Goal: Use online tool/utility: Utilize a website feature to perform a specific function

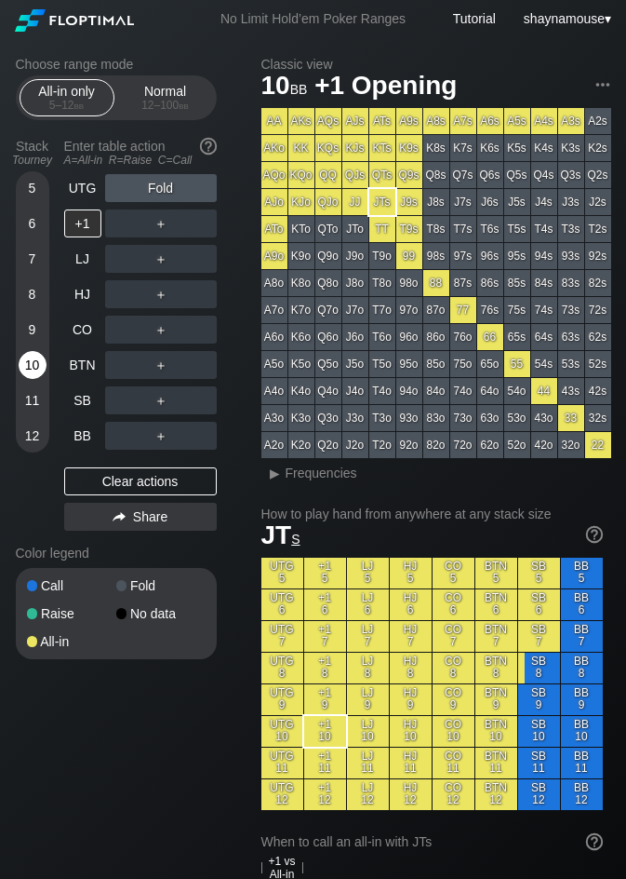
click at [32, 370] on div "10" at bounding box center [33, 365] width 28 height 28
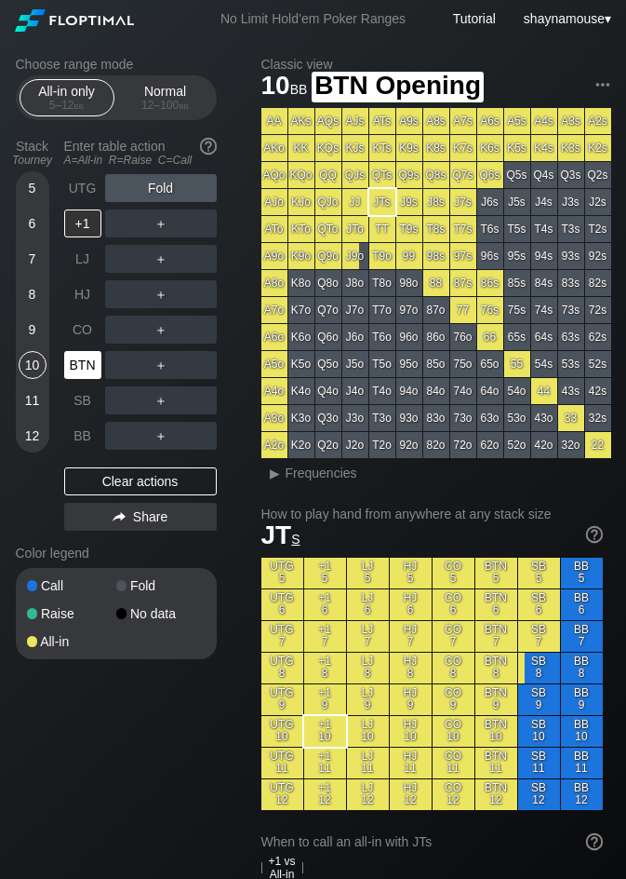
click at [72, 368] on div "BTN" at bounding box center [82, 365] width 37 height 28
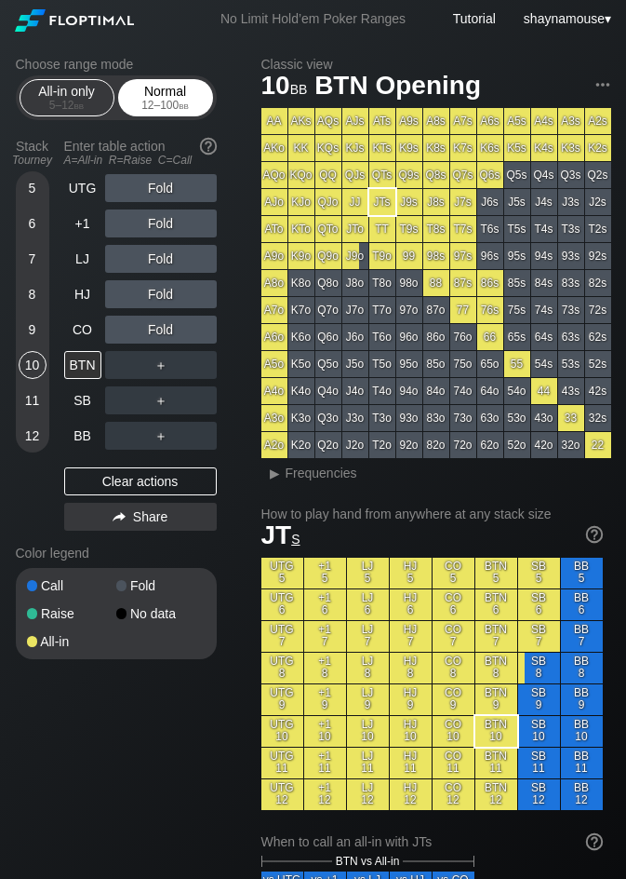
click at [188, 85] on div "Normal 12 – 100 bb" at bounding box center [166, 97] width 86 height 35
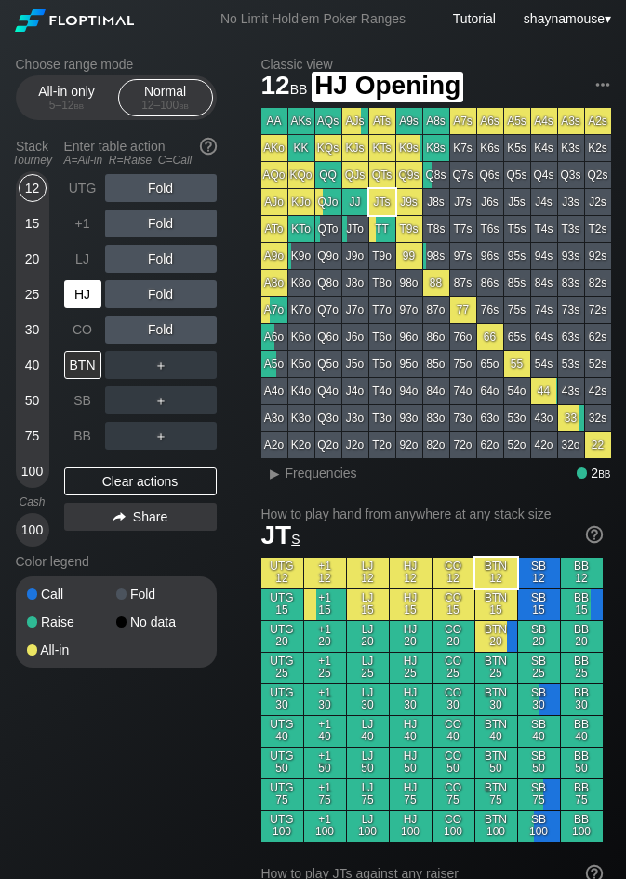
click at [71, 293] on div "HJ" at bounding box center [82, 294] width 37 height 28
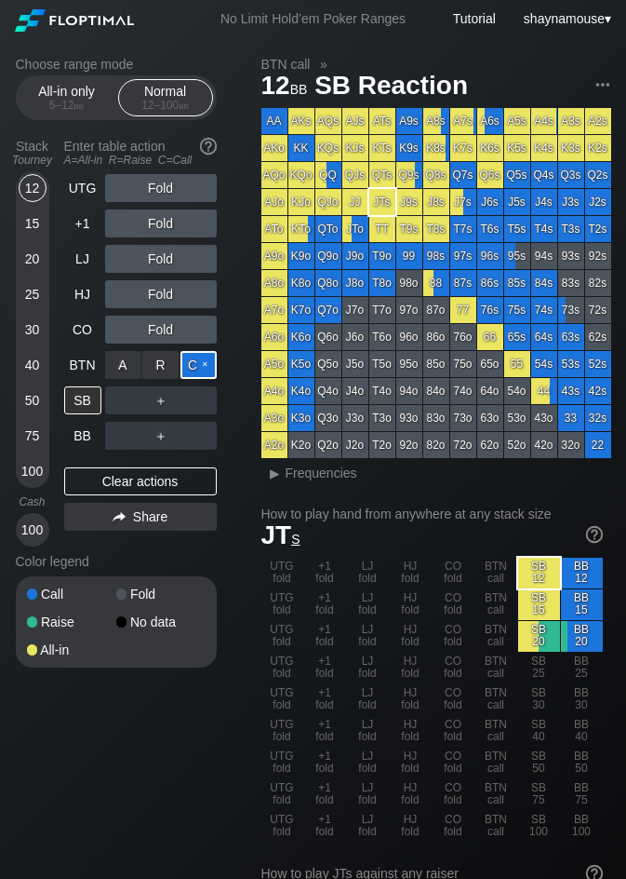
click at [203, 355] on div "C ✕" at bounding box center [199, 365] width 36 height 28
click at [194, 403] on div "C ✕" at bounding box center [199, 400] width 36 height 28
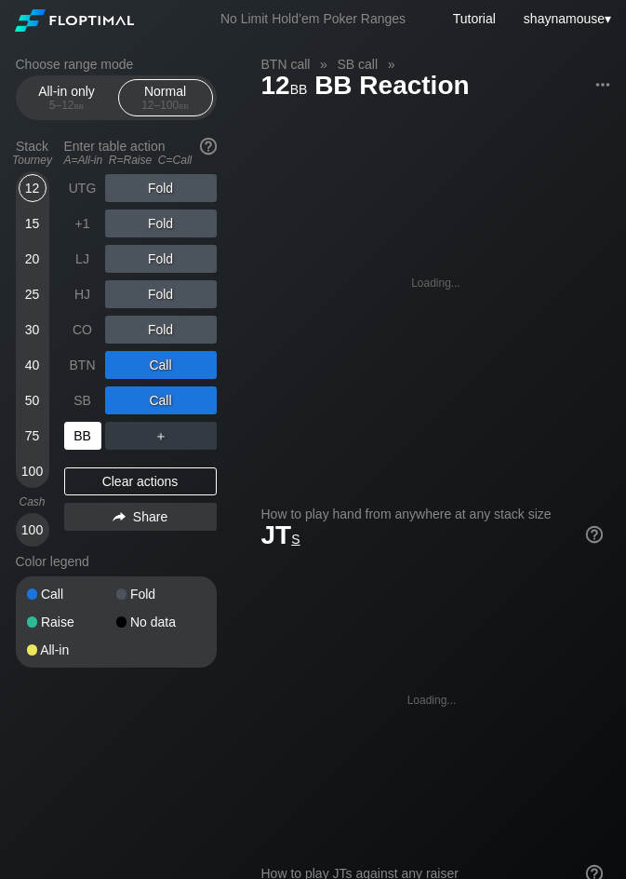
click at [67, 434] on div "BB" at bounding box center [82, 436] width 37 height 28
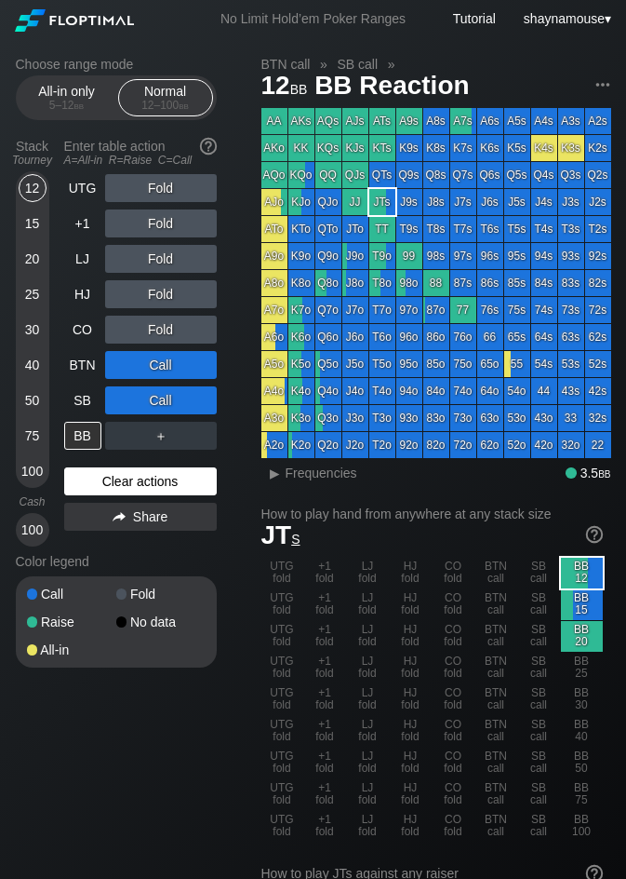
click at [128, 475] on div "Clear actions" at bounding box center [140, 481] width 153 height 28
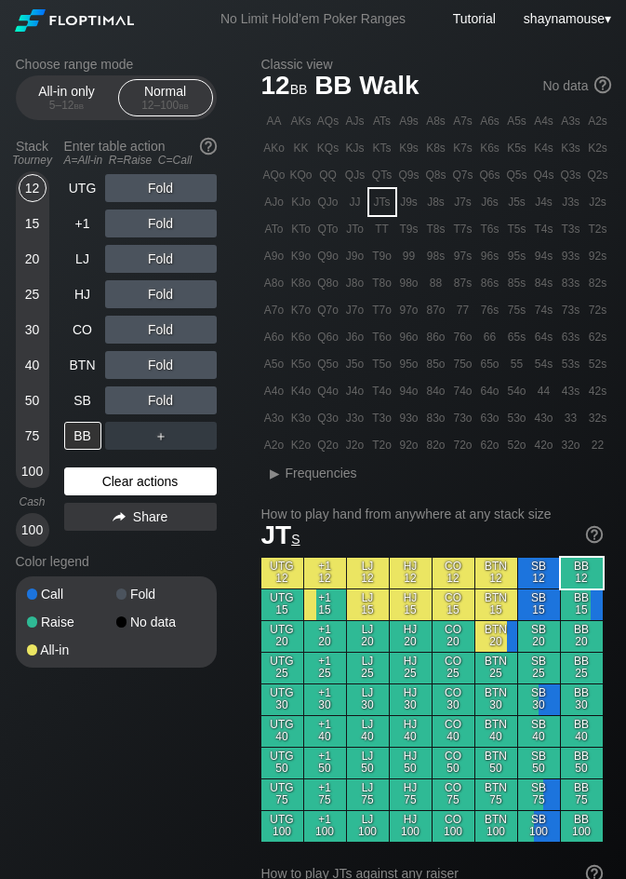
click at [128, 475] on div "Clear actions" at bounding box center [140, 481] width 153 height 28
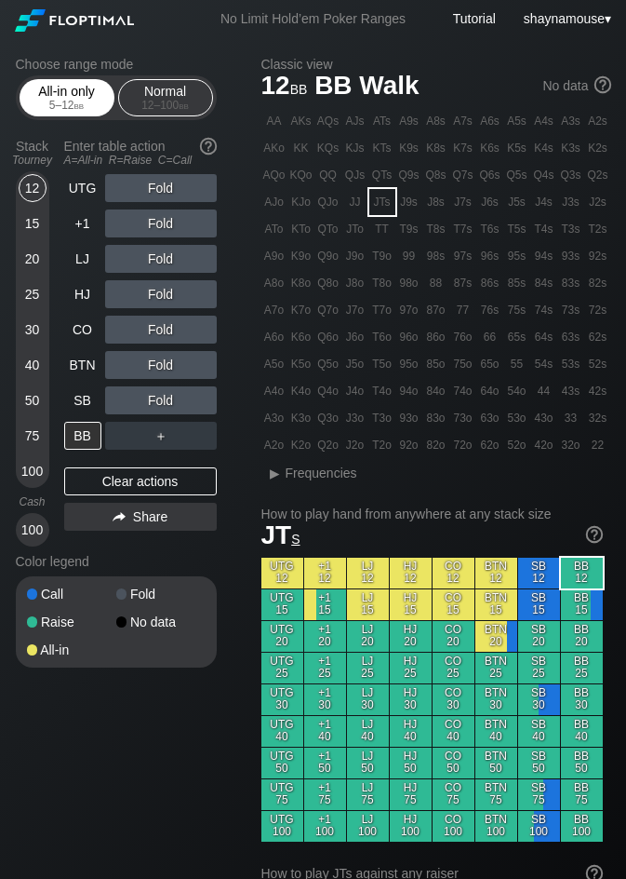
click at [70, 88] on div "All-in only 5 – 12 bb" at bounding box center [67, 97] width 86 height 35
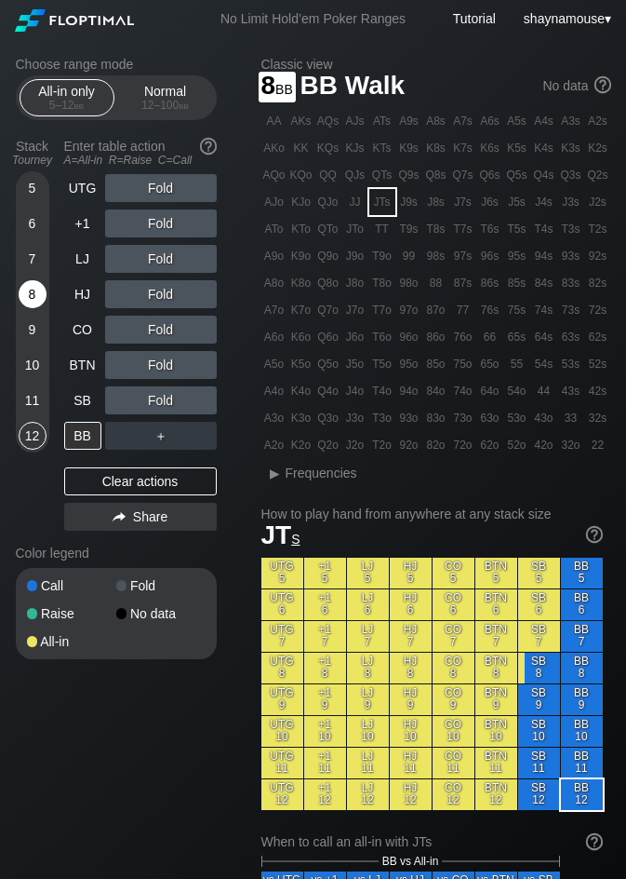
click at [26, 294] on div "8" at bounding box center [33, 294] width 28 height 28
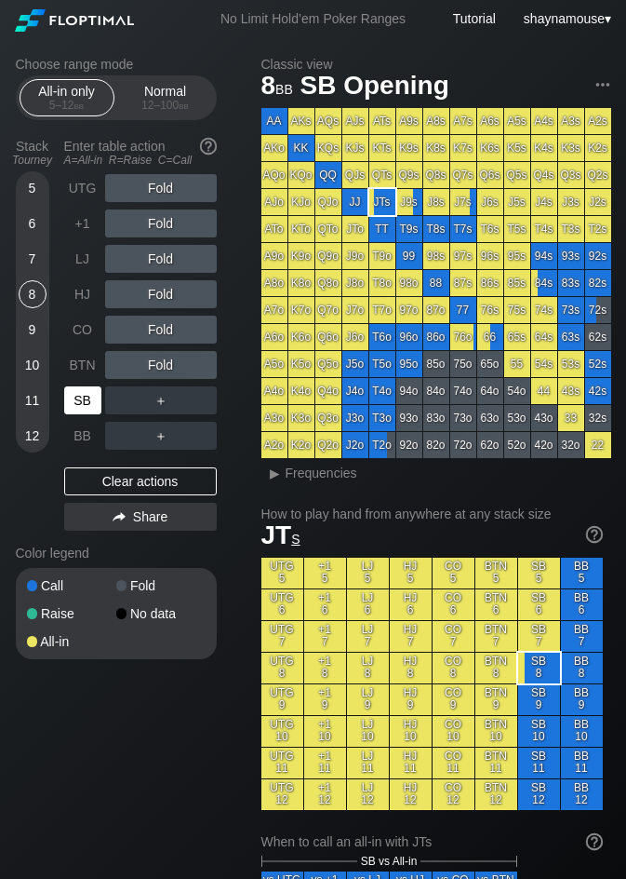
click at [93, 402] on div "SB" at bounding box center [82, 400] width 37 height 28
click at [118, 400] on div "A ✕" at bounding box center [123, 400] width 36 height 28
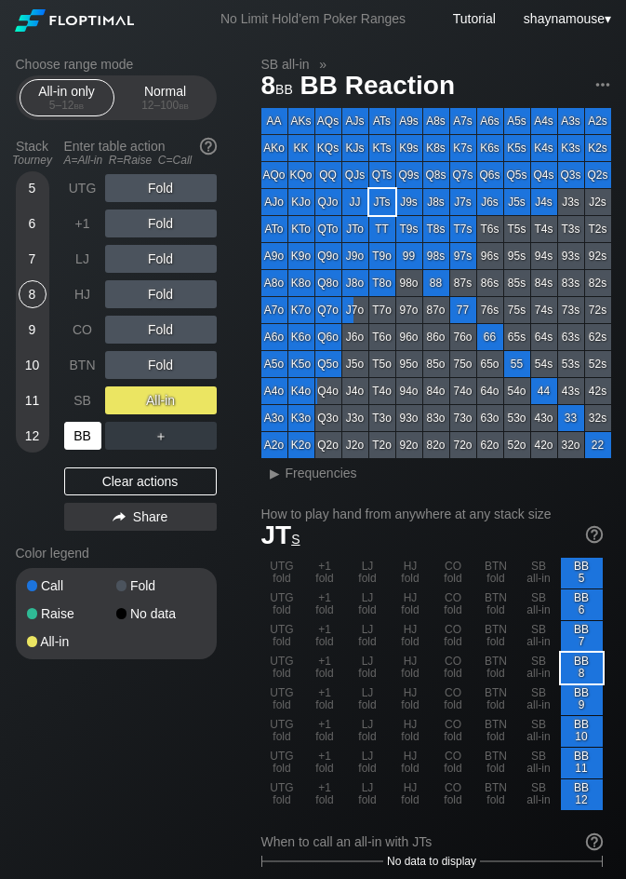
click at [89, 427] on div "BB" at bounding box center [82, 436] width 37 height 28
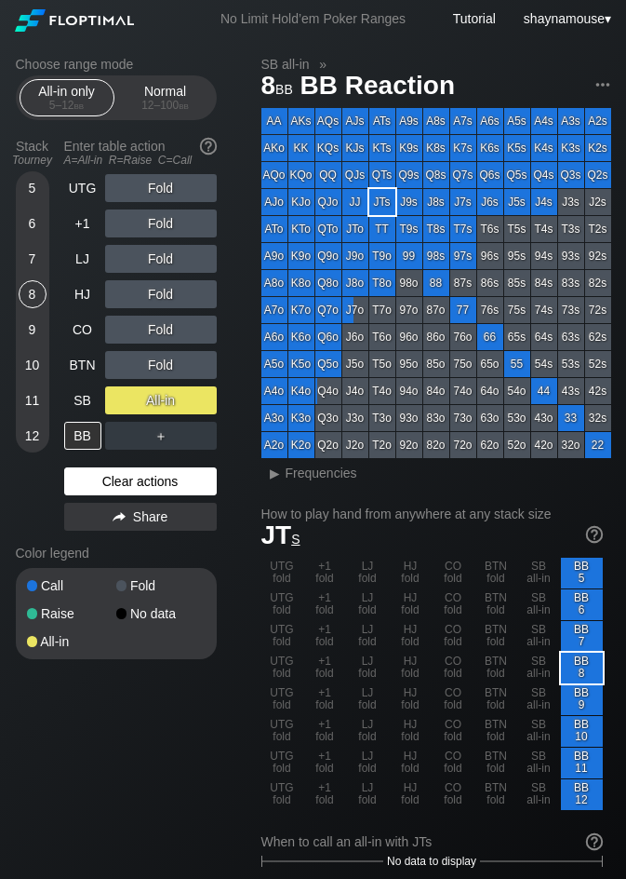
click at [169, 477] on div "Clear actions" at bounding box center [140, 481] width 153 height 28
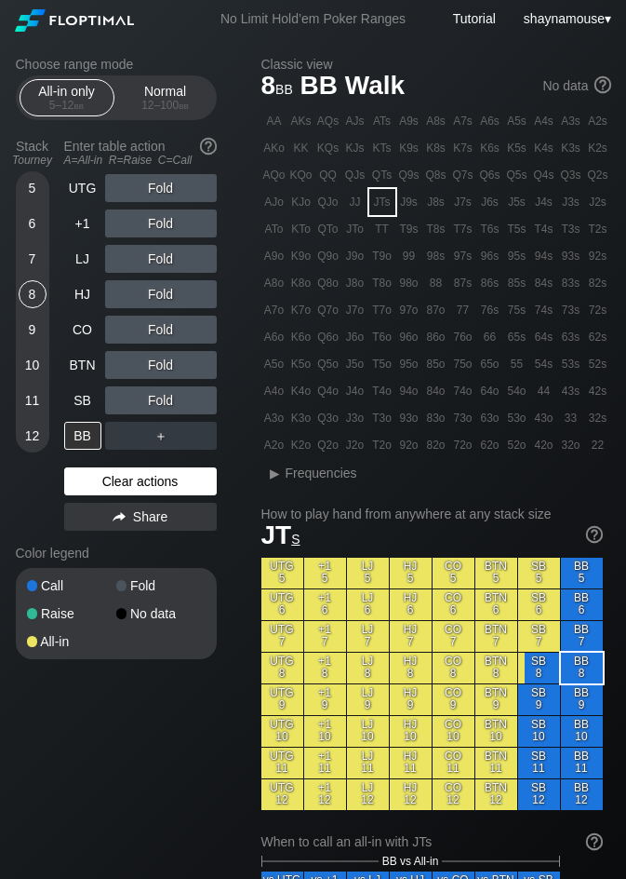
click at [169, 477] on div "Clear actions" at bounding box center [140, 481] width 153 height 28
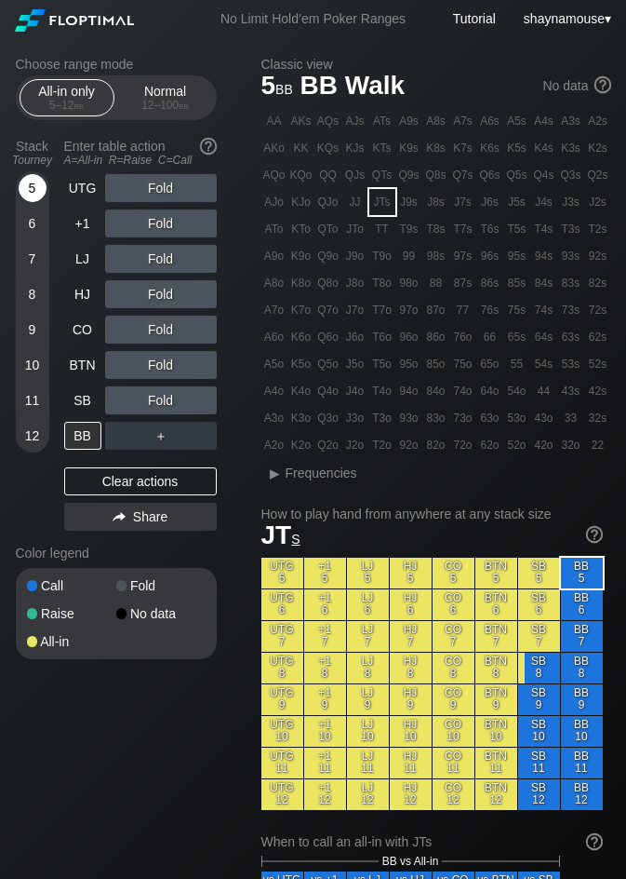
click at [26, 192] on div "5" at bounding box center [33, 188] width 28 height 28
click at [116, 399] on div "A ✕" at bounding box center [123, 400] width 36 height 28
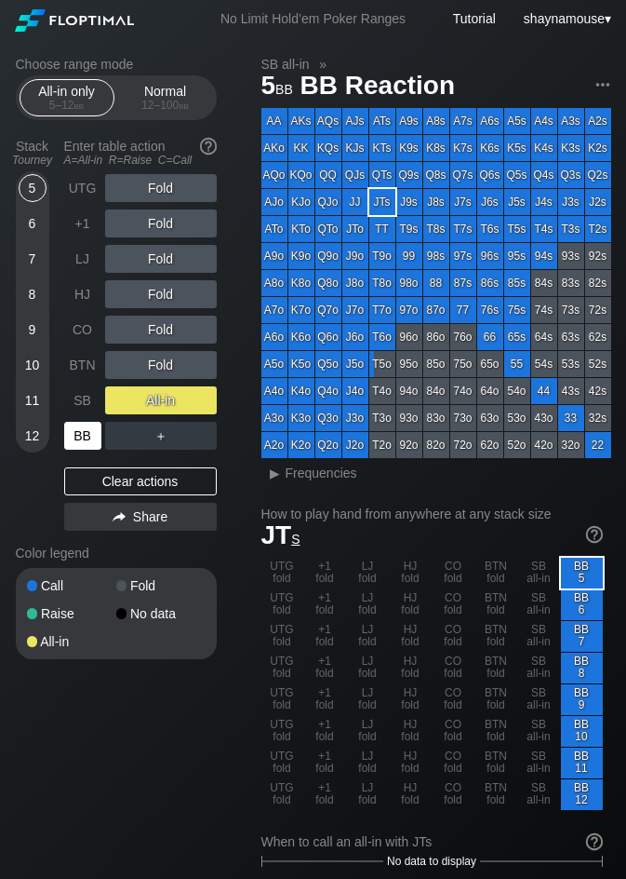
click at [83, 437] on div "BB" at bounding box center [82, 436] width 37 height 28
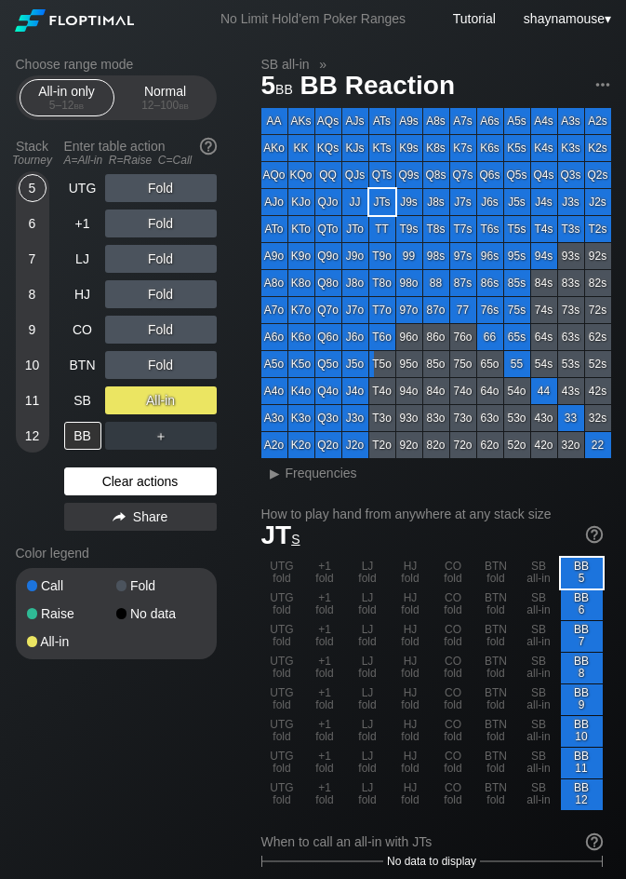
click at [144, 492] on div "Clear actions" at bounding box center [140, 481] width 153 height 28
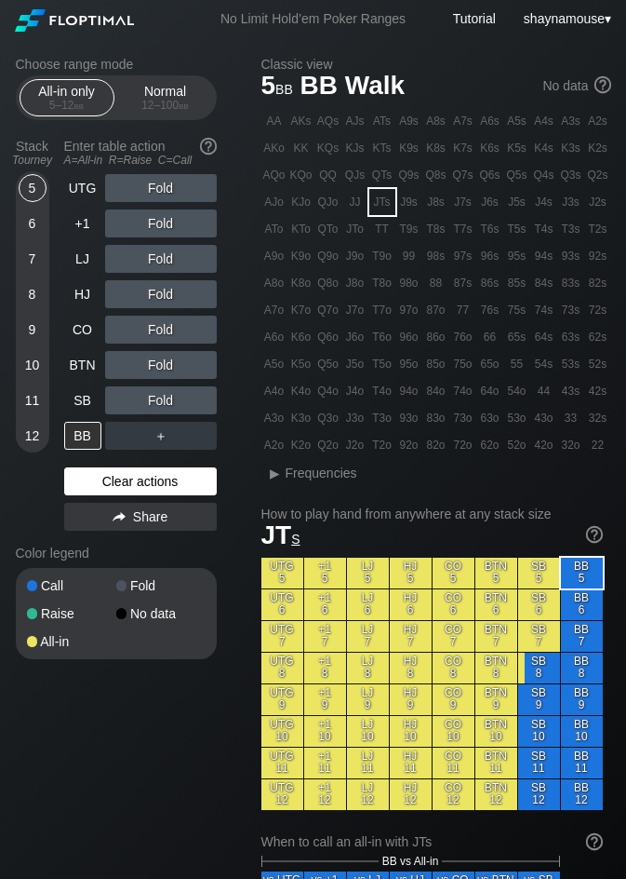
drag, startPoint x: 144, startPoint y: 492, endPoint x: 95, endPoint y: 323, distance: 176.4
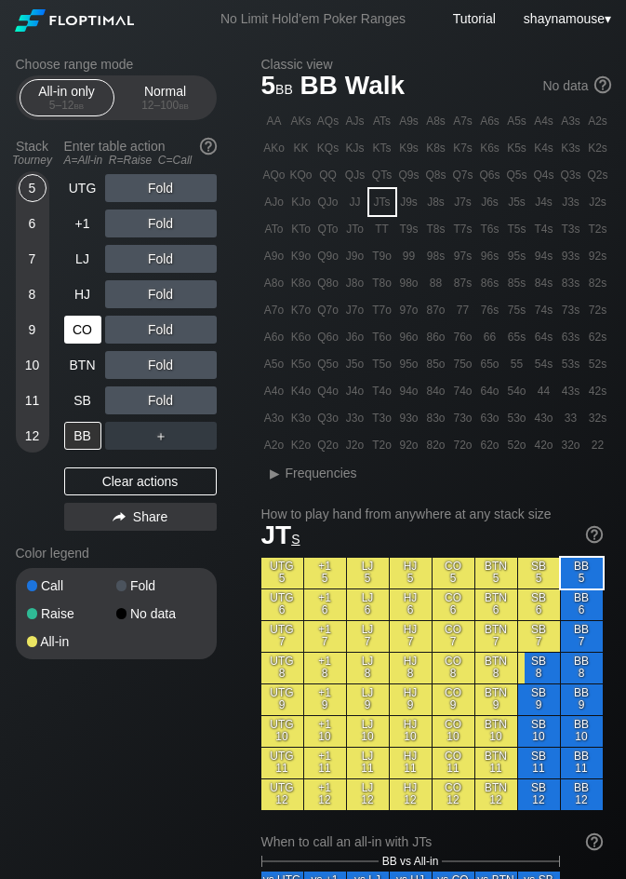
click at [143, 491] on div "Clear actions" at bounding box center [140, 481] width 153 height 28
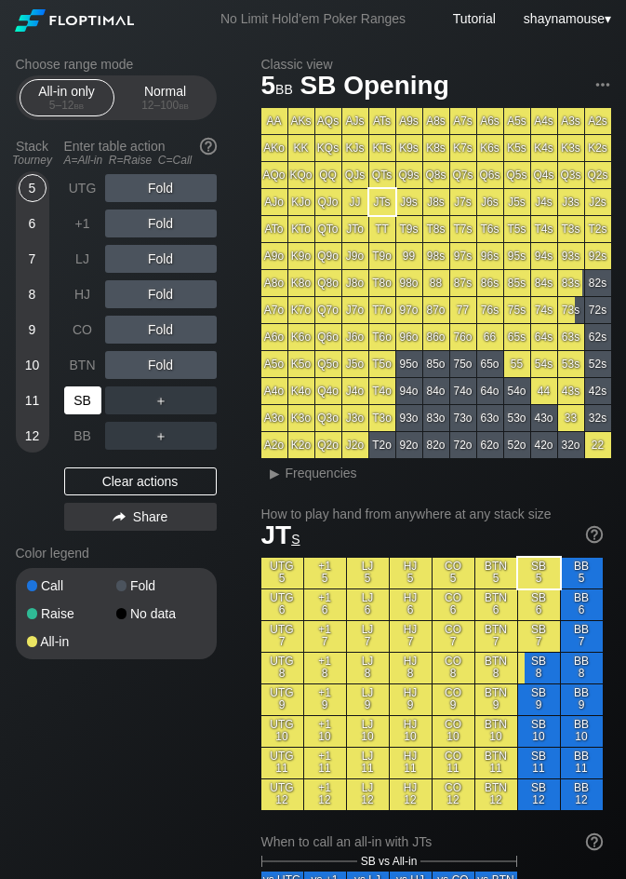
click at [84, 389] on div "SB" at bounding box center [82, 400] width 37 height 28
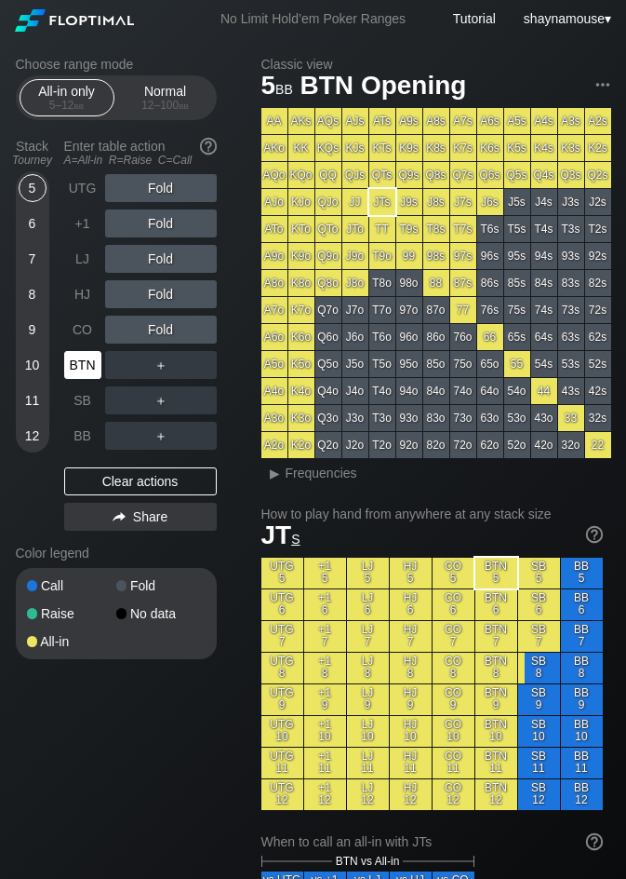
click at [76, 356] on div "BTN" at bounding box center [82, 365] width 37 height 28
click at [87, 404] on div "SB" at bounding box center [82, 400] width 37 height 28
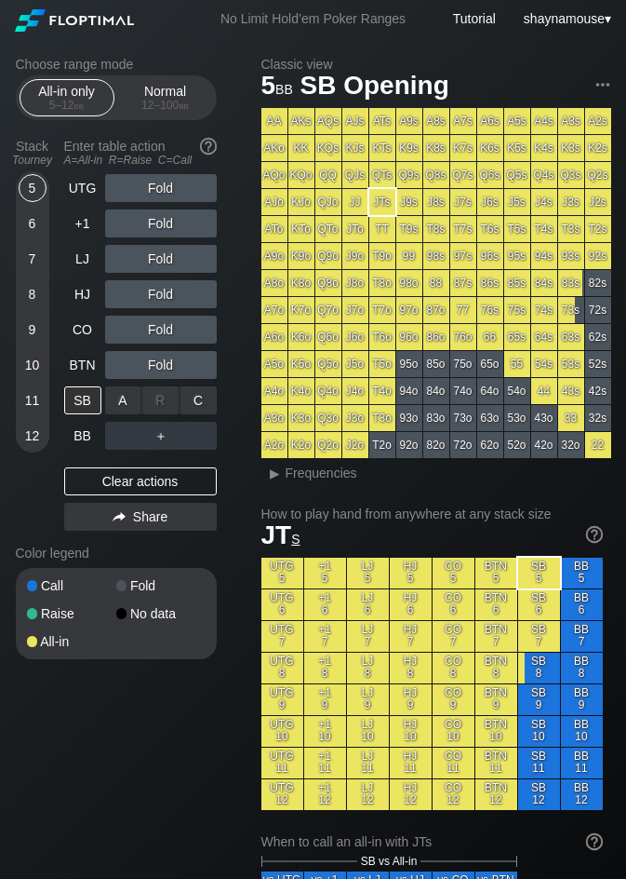
click at [121, 402] on div "A ✕" at bounding box center [123, 400] width 36 height 28
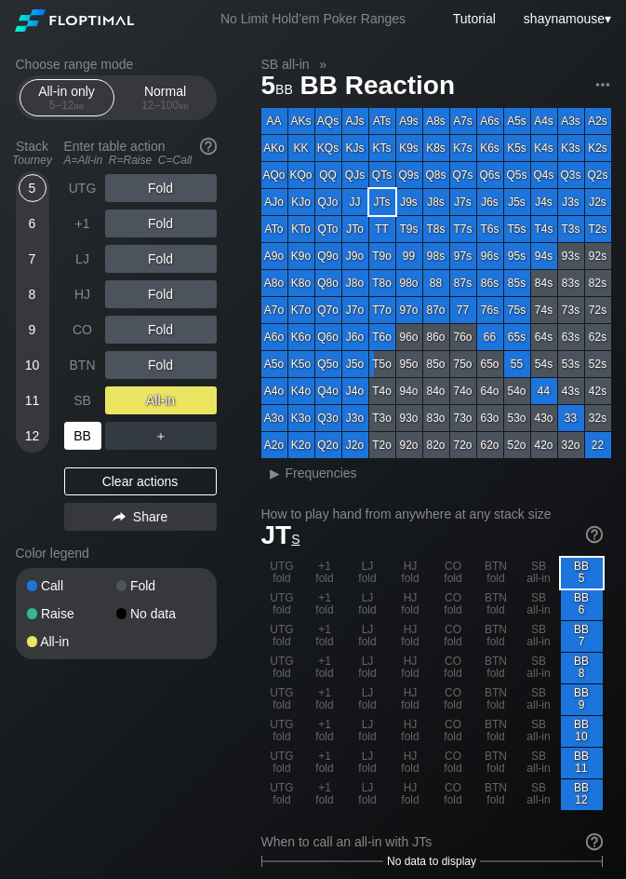
click at [86, 432] on div "BB" at bounding box center [82, 436] width 37 height 28
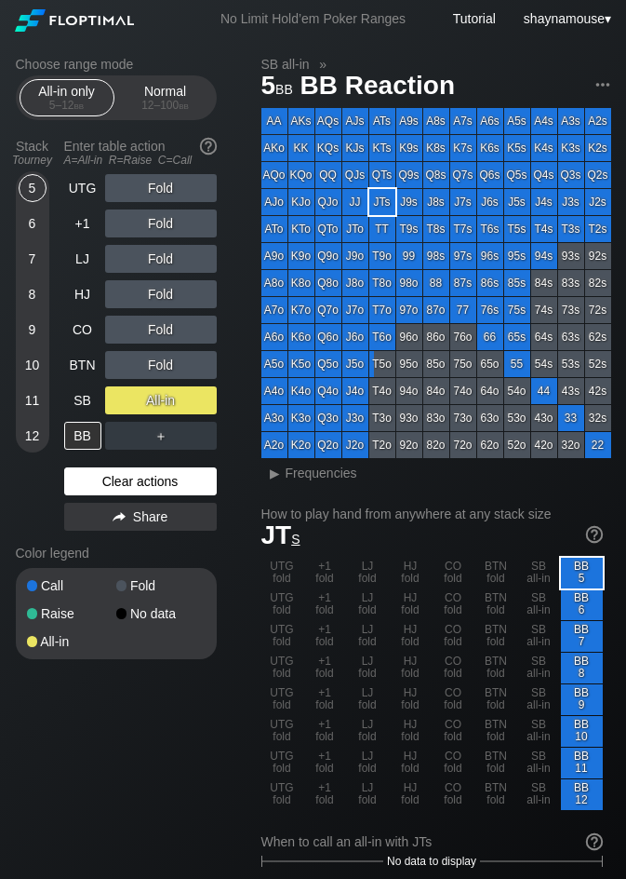
click at [184, 478] on div "Clear actions" at bounding box center [140, 481] width 153 height 28
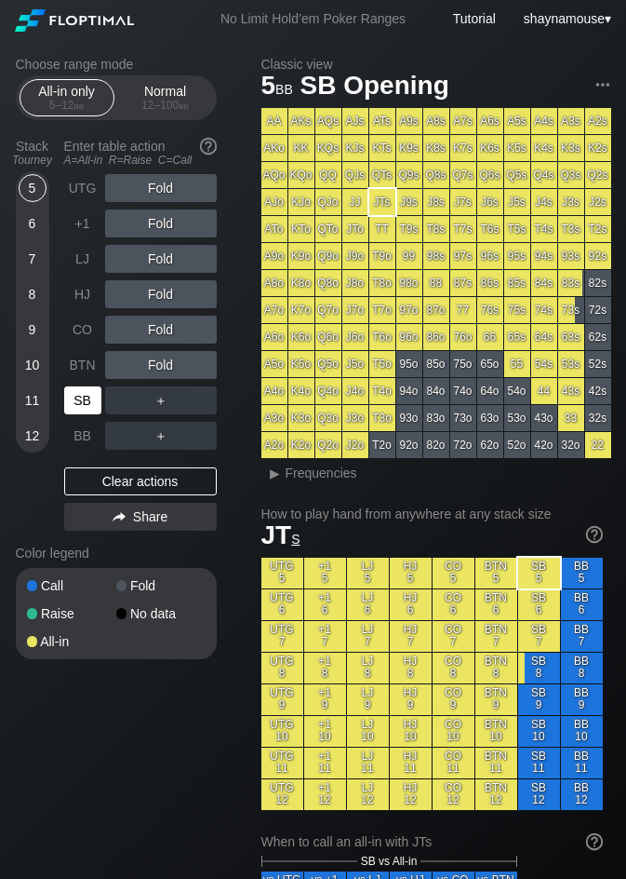
click at [71, 397] on div "SB" at bounding box center [82, 400] width 37 height 28
click at [78, 364] on div "BTN" at bounding box center [82, 365] width 37 height 28
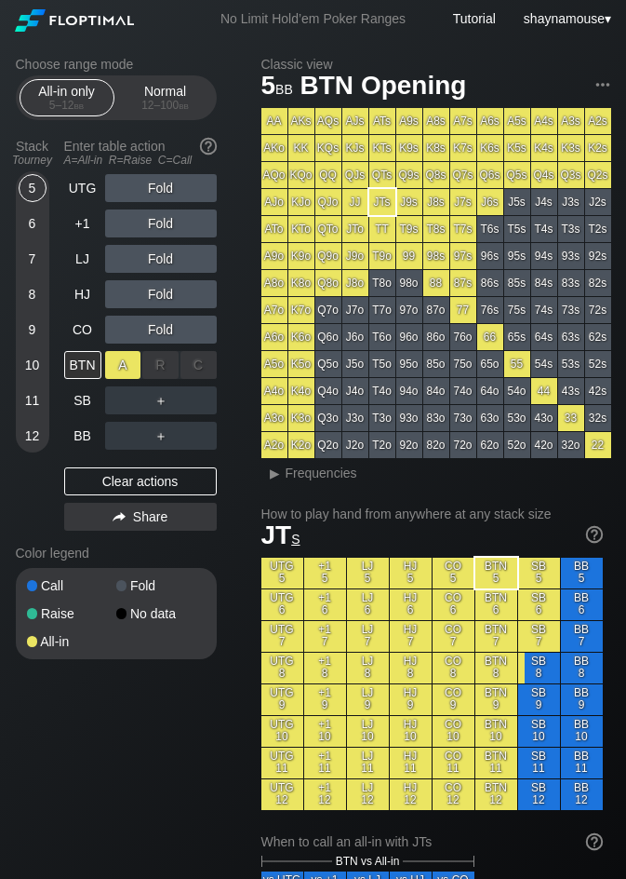
click at [118, 369] on div "A ✕" at bounding box center [123, 365] width 36 height 28
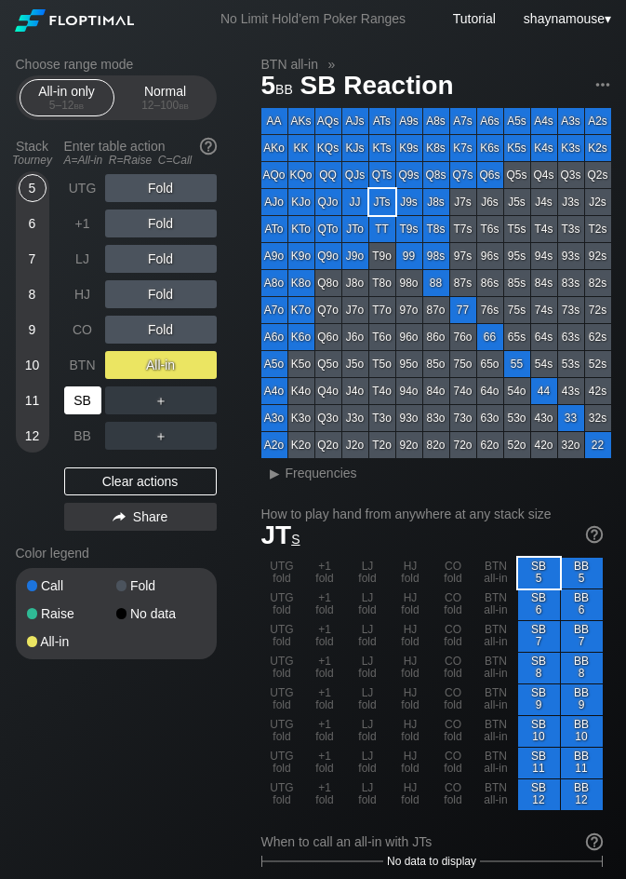
click at [87, 400] on div "SB" at bounding box center [82, 400] width 37 height 28
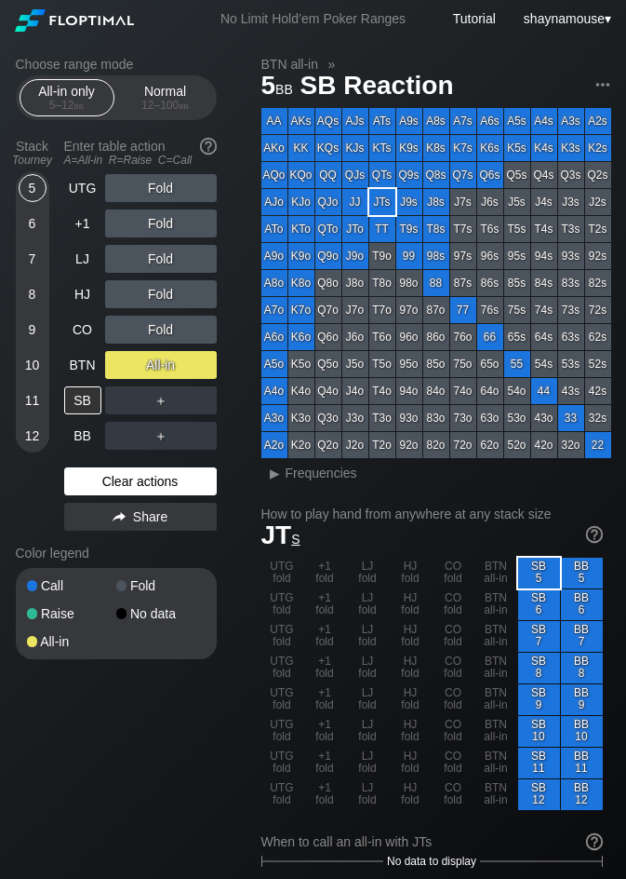
click at [132, 471] on div "Clear actions" at bounding box center [140, 481] width 153 height 28
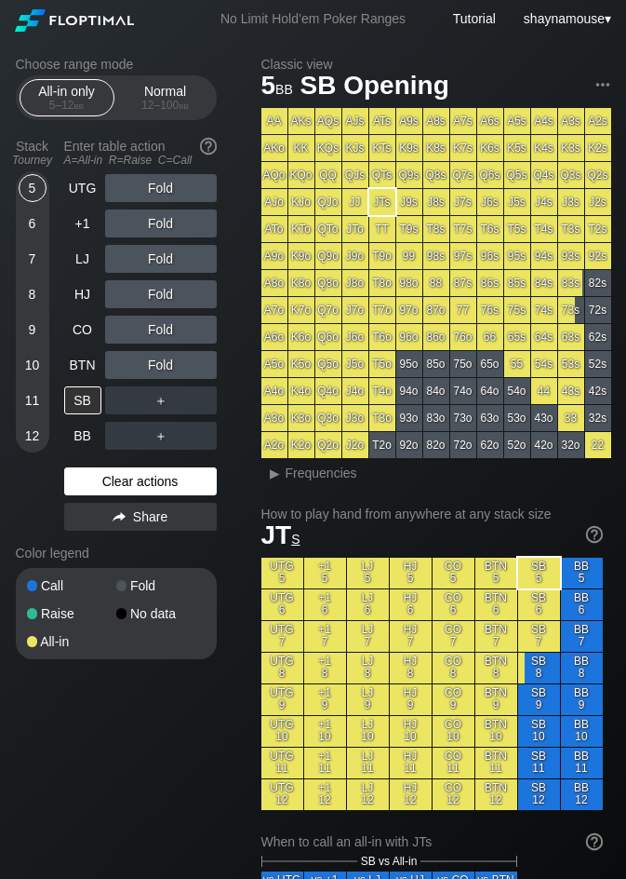
click at [132, 471] on div "Clear actions" at bounding box center [140, 481] width 153 height 28
click at [119, 402] on div "A ✕" at bounding box center [123, 400] width 36 height 28
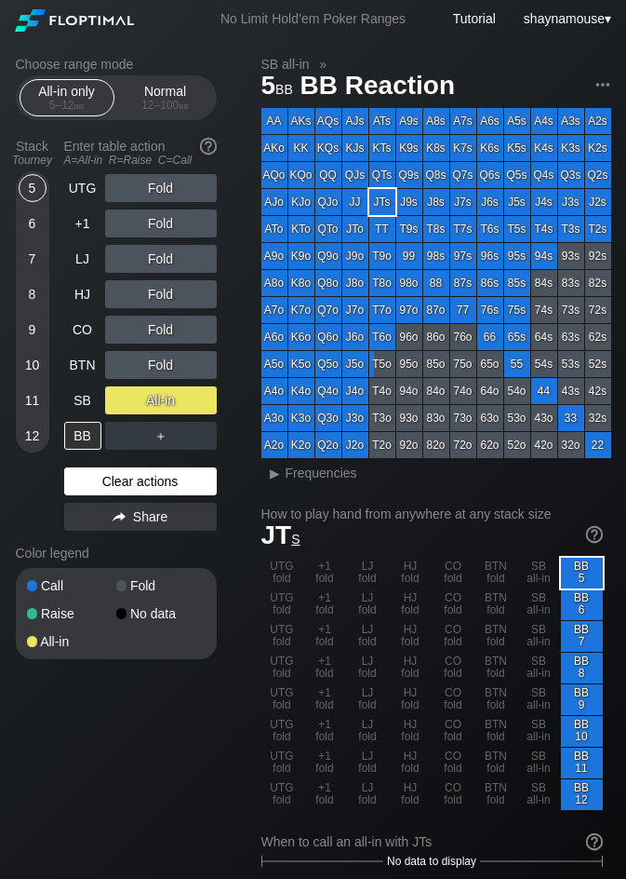
click at [137, 480] on div "Clear actions" at bounding box center [140, 481] width 153 height 28
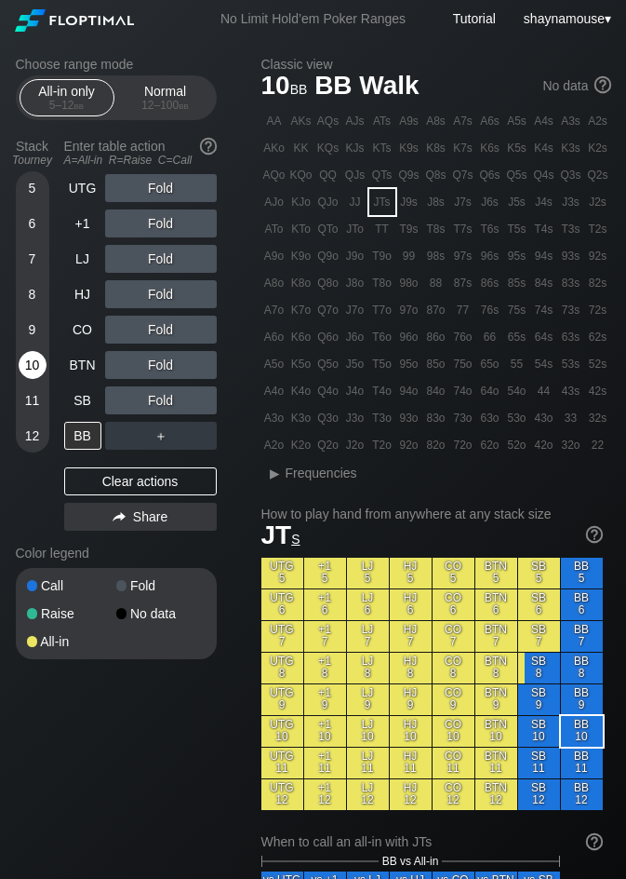
click at [46, 369] on div "10" at bounding box center [33, 365] width 28 height 28
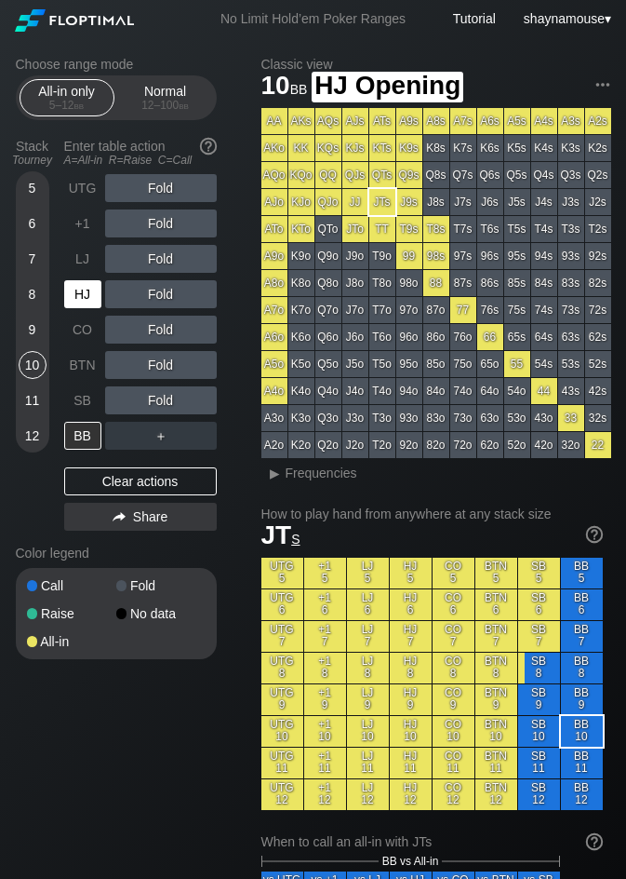
click at [71, 299] on div "HJ" at bounding box center [82, 294] width 37 height 28
